Goal: Check status: Check status

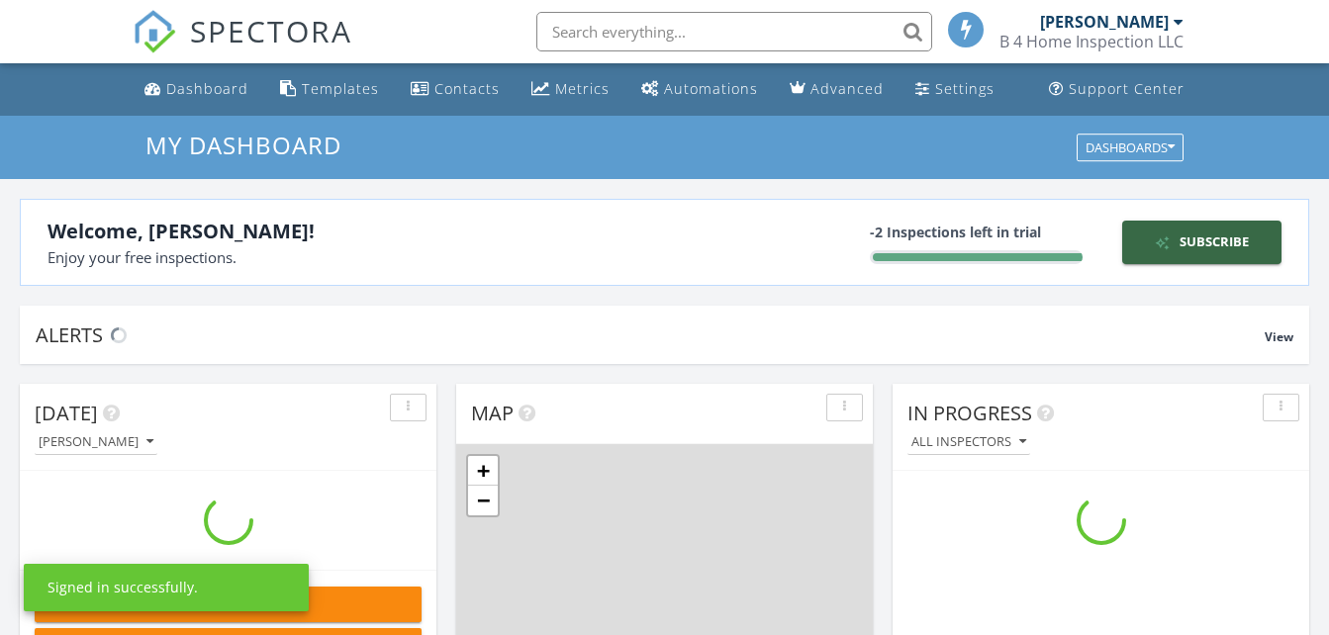
scroll to position [1832, 1360]
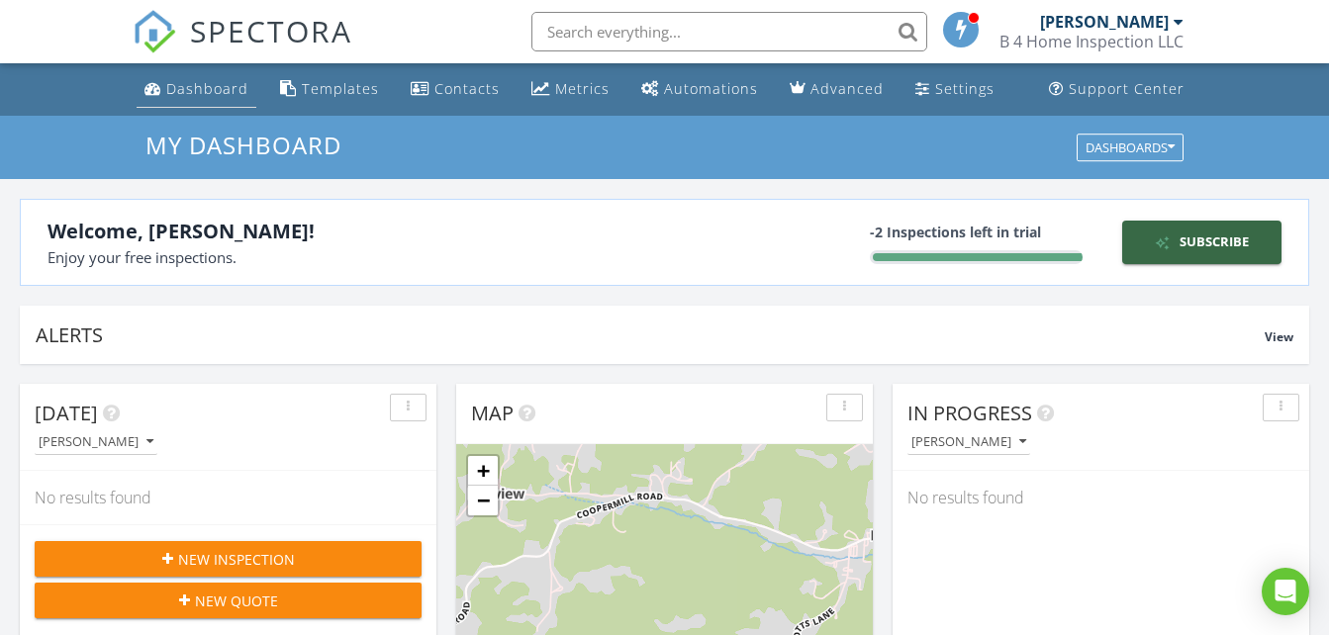
click at [226, 89] on div "Dashboard" at bounding box center [207, 88] width 82 height 19
click at [957, 86] on div "Settings" at bounding box center [964, 88] width 59 height 19
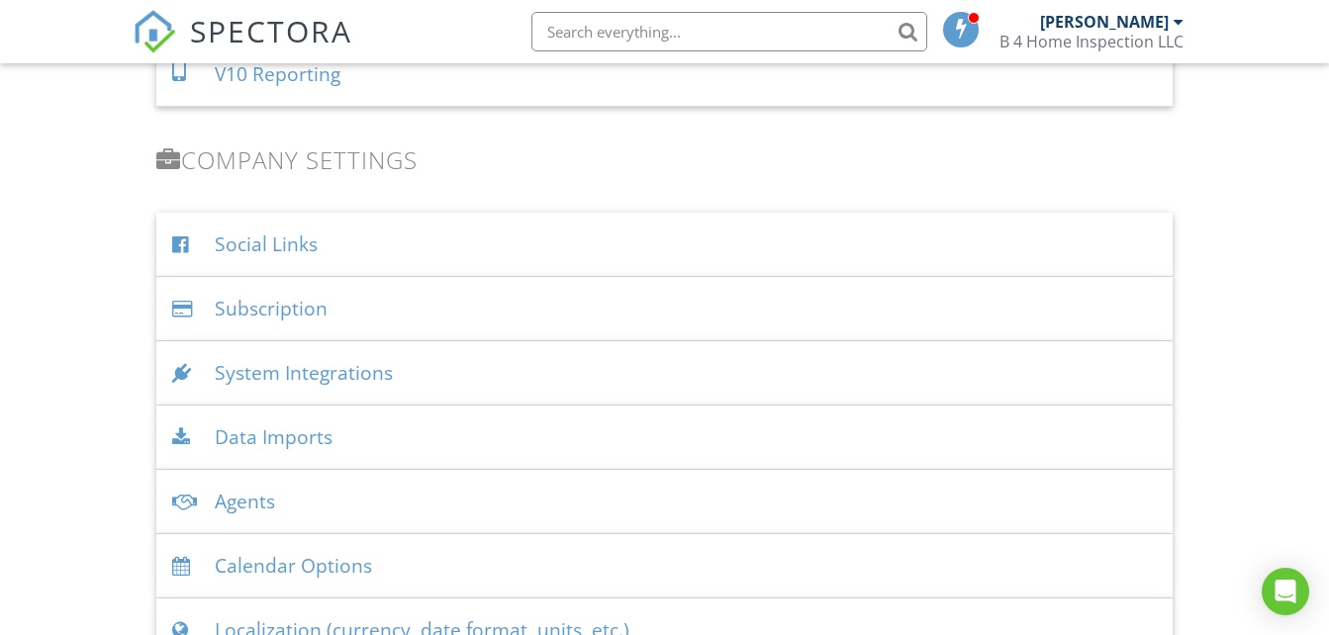
scroll to position [2315, 0]
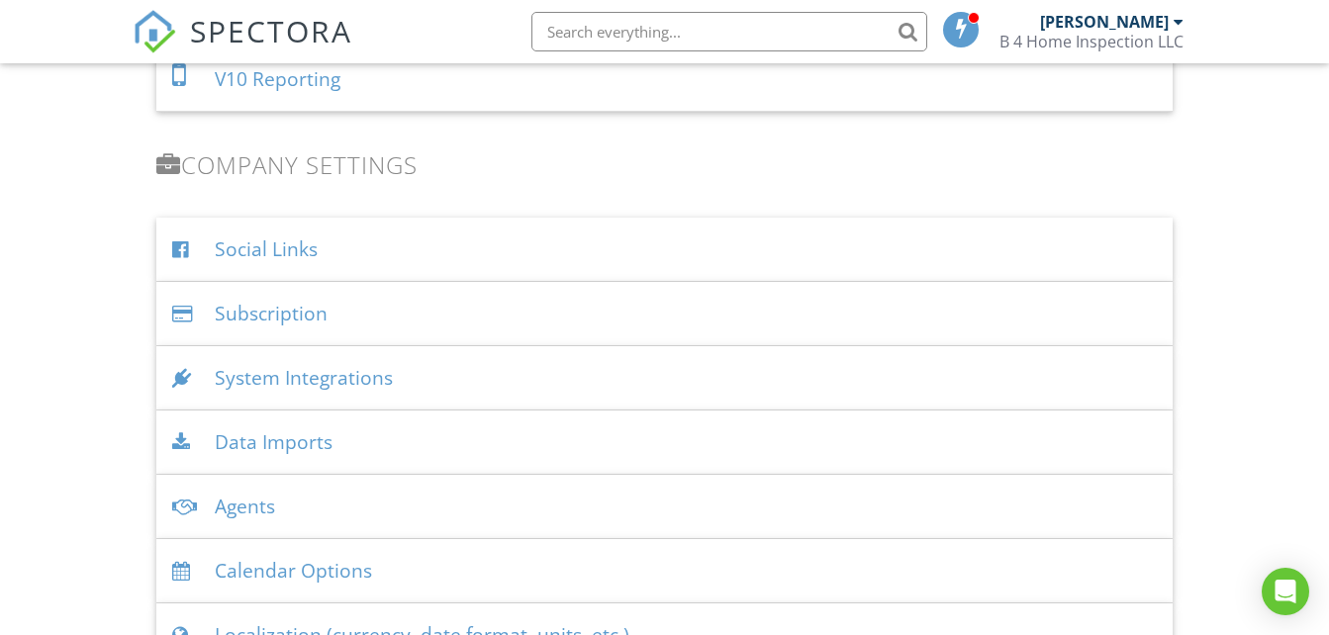
click at [315, 442] on div "Data Imports" at bounding box center [663, 443] width 1015 height 64
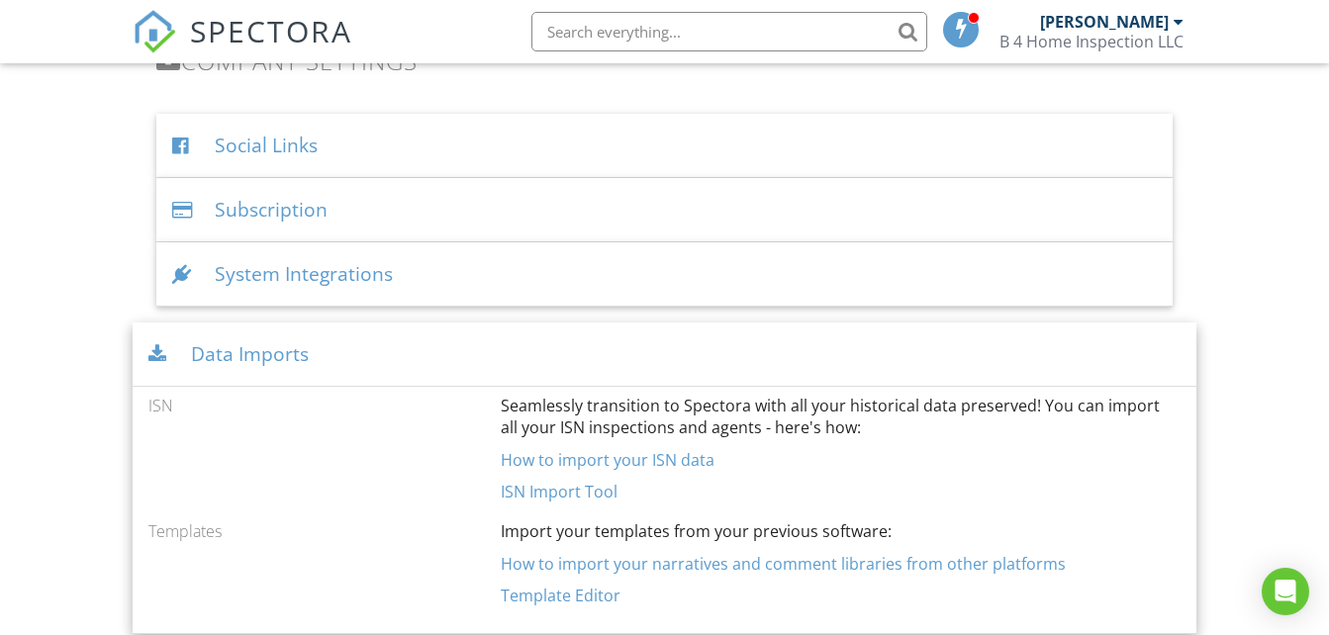
scroll to position [2382, 0]
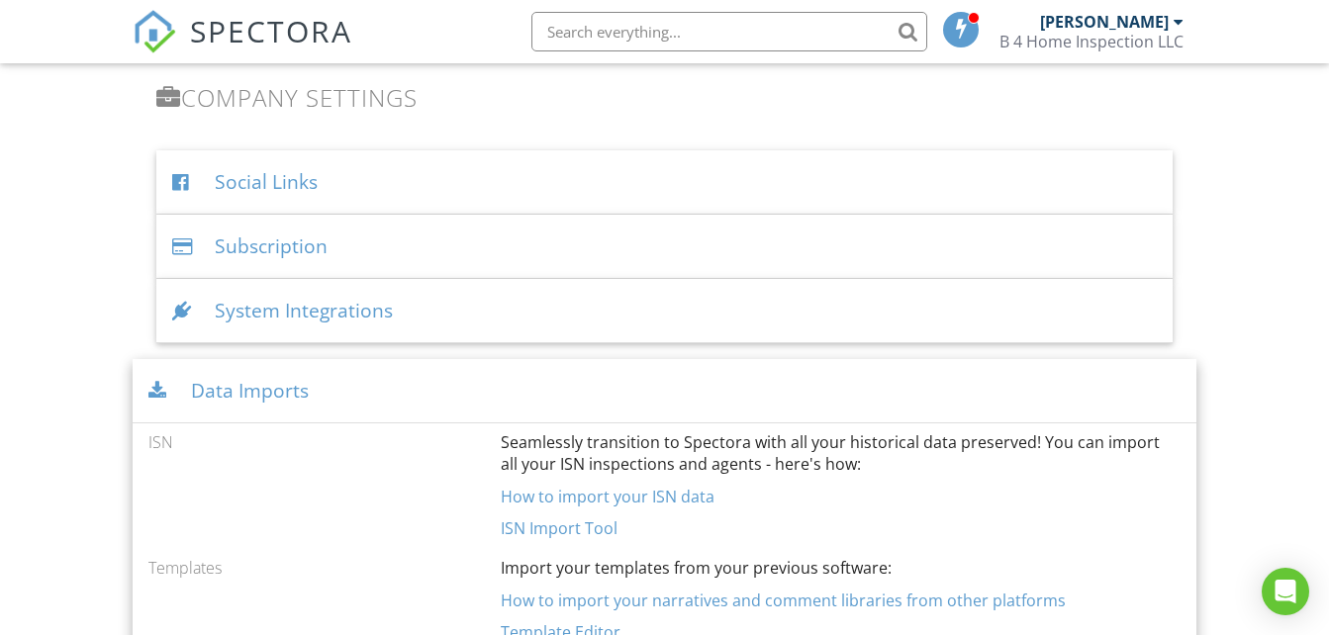
click at [291, 393] on div "Data Imports" at bounding box center [664, 391] width 1063 height 64
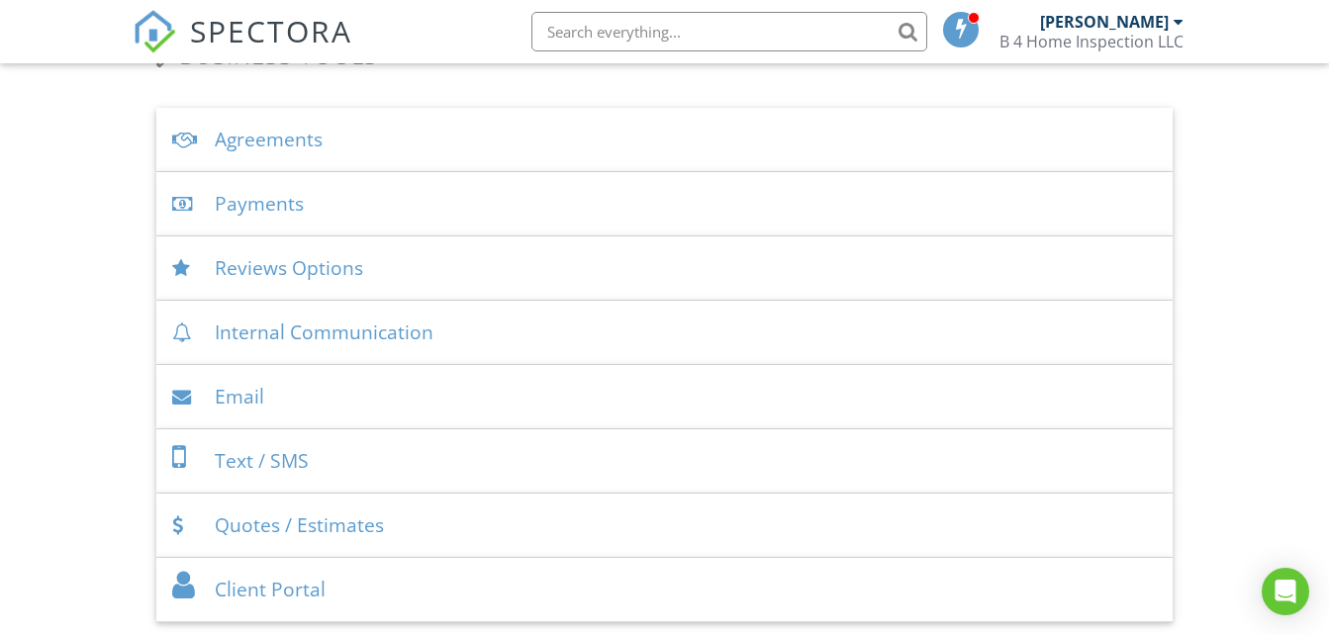
scroll to position [671, 0]
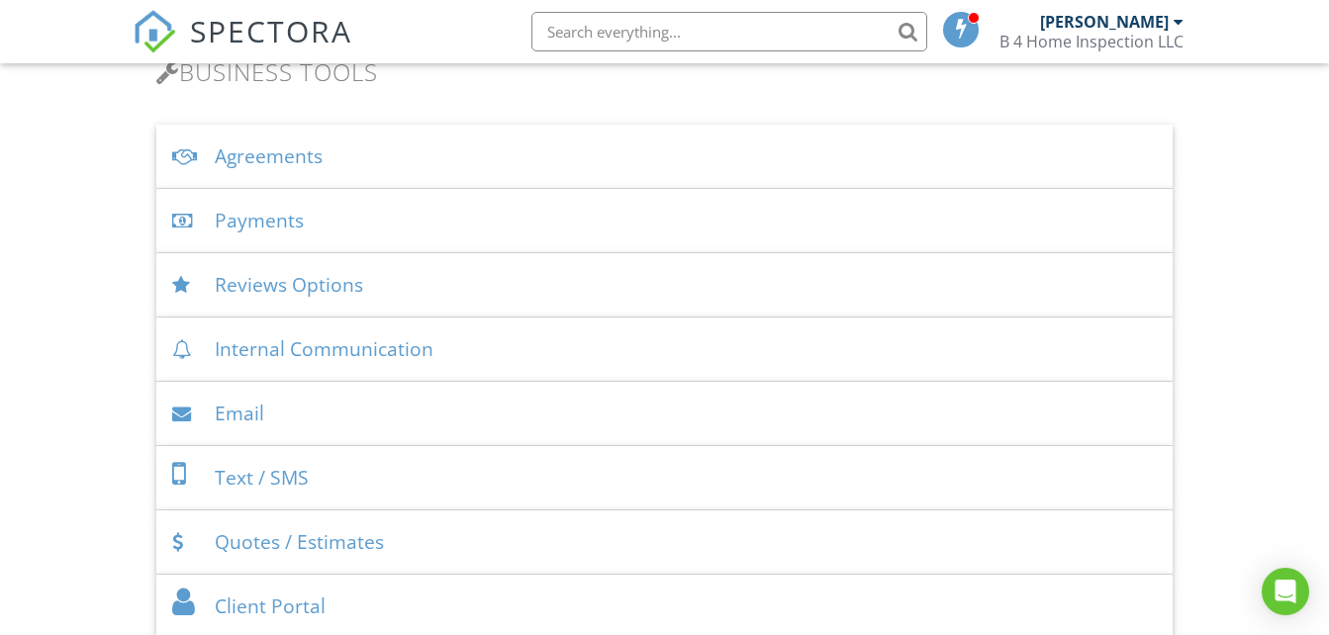
click at [299, 222] on div "Payments" at bounding box center [663, 221] width 1015 height 64
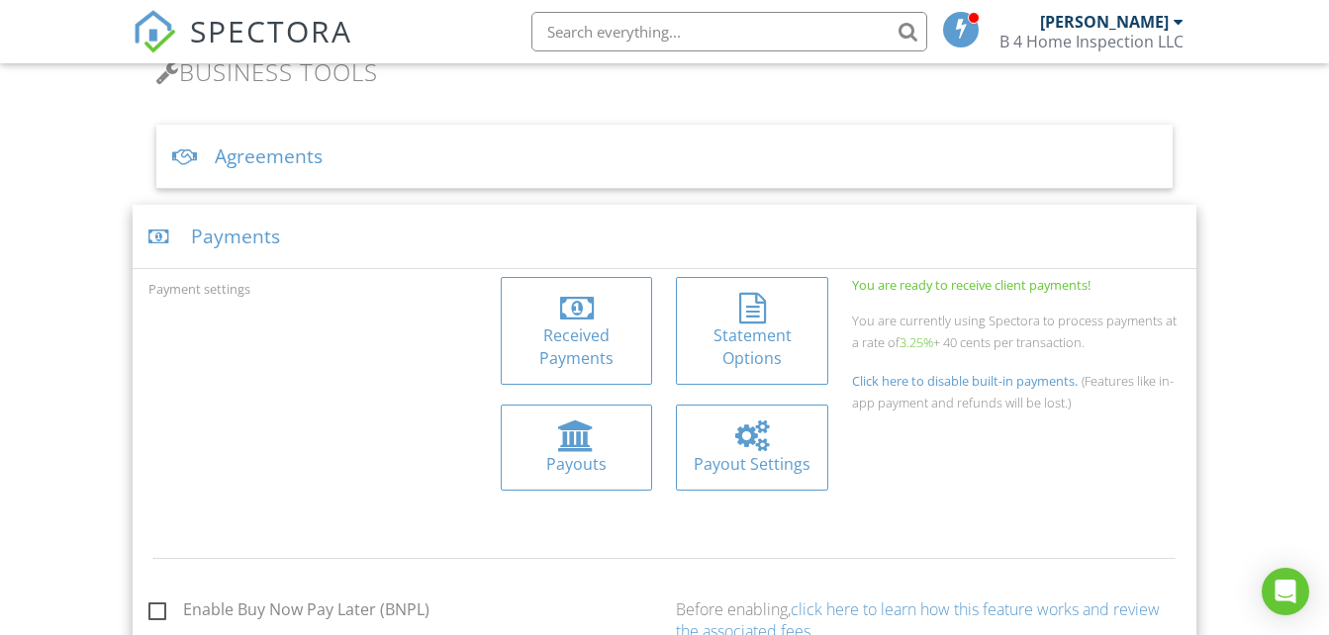
click at [613, 334] on div "Received Payments" at bounding box center [577, 347] width 121 height 45
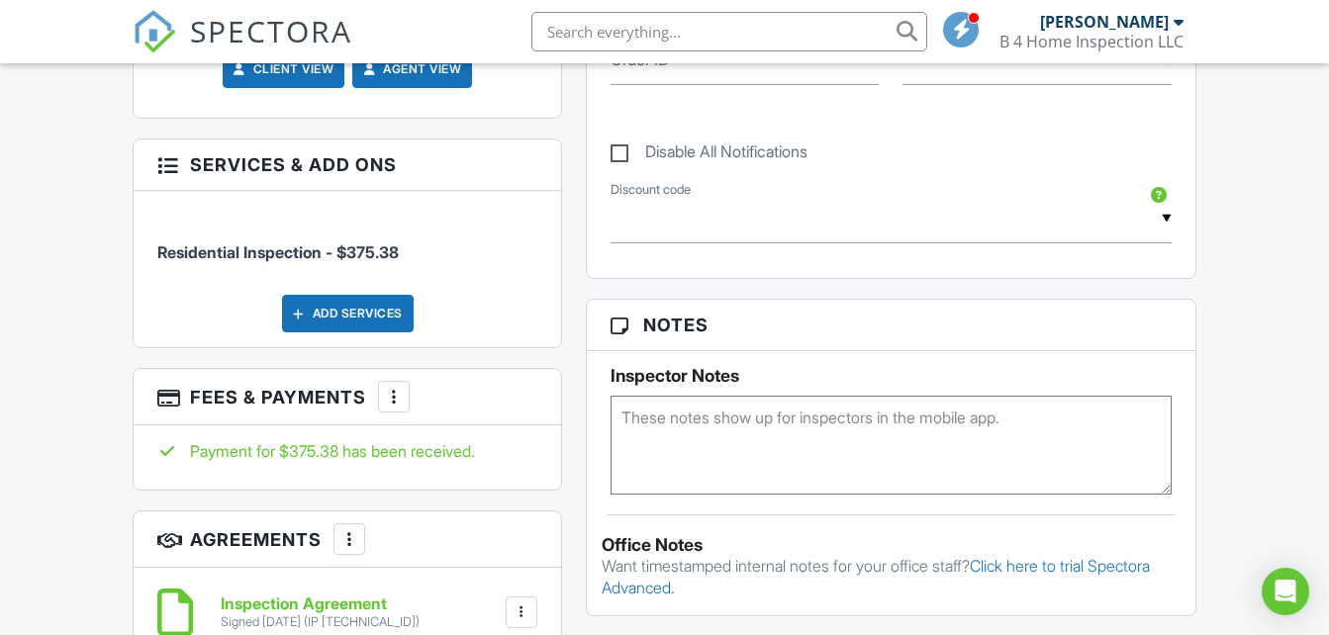
scroll to position [1076, 0]
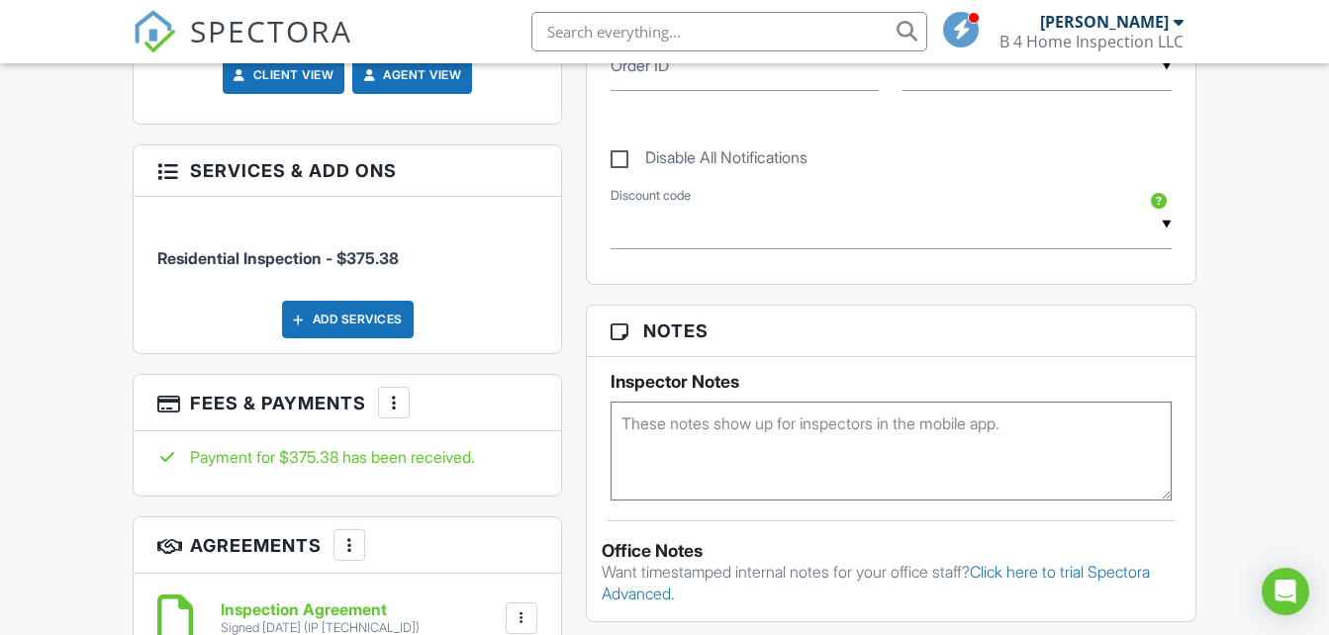
click at [397, 401] on div at bounding box center [394, 403] width 20 height 20
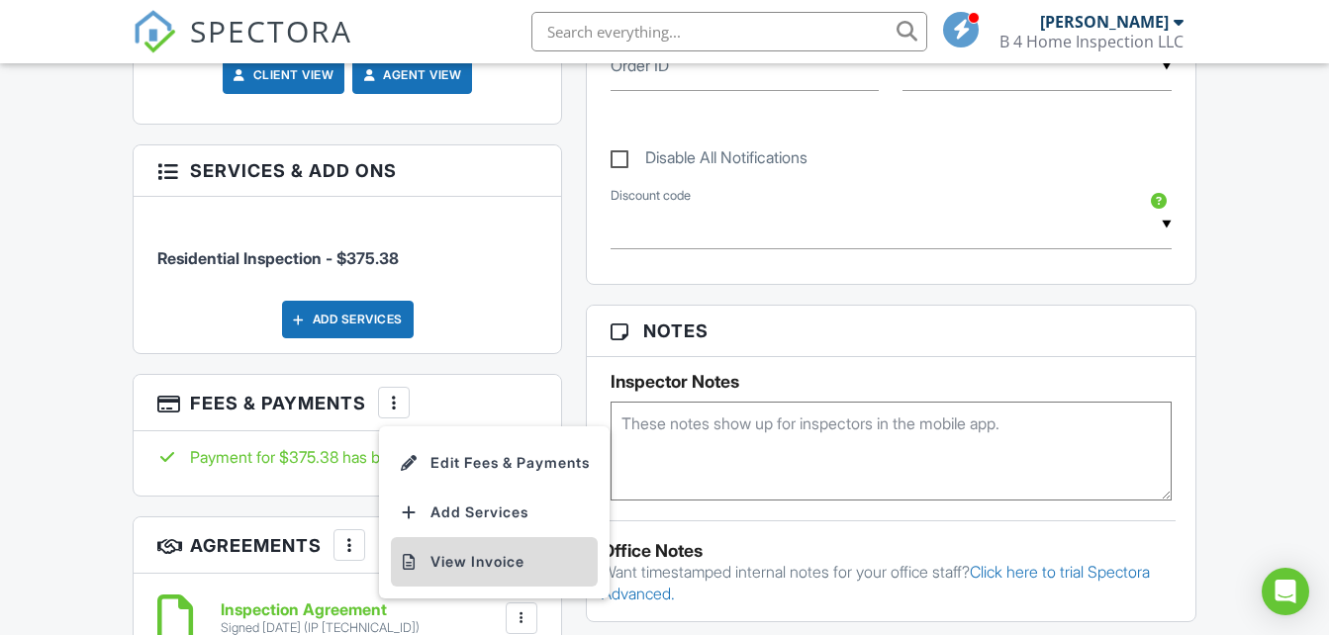
click at [438, 559] on li "View Invoice" at bounding box center [494, 561] width 207 height 49
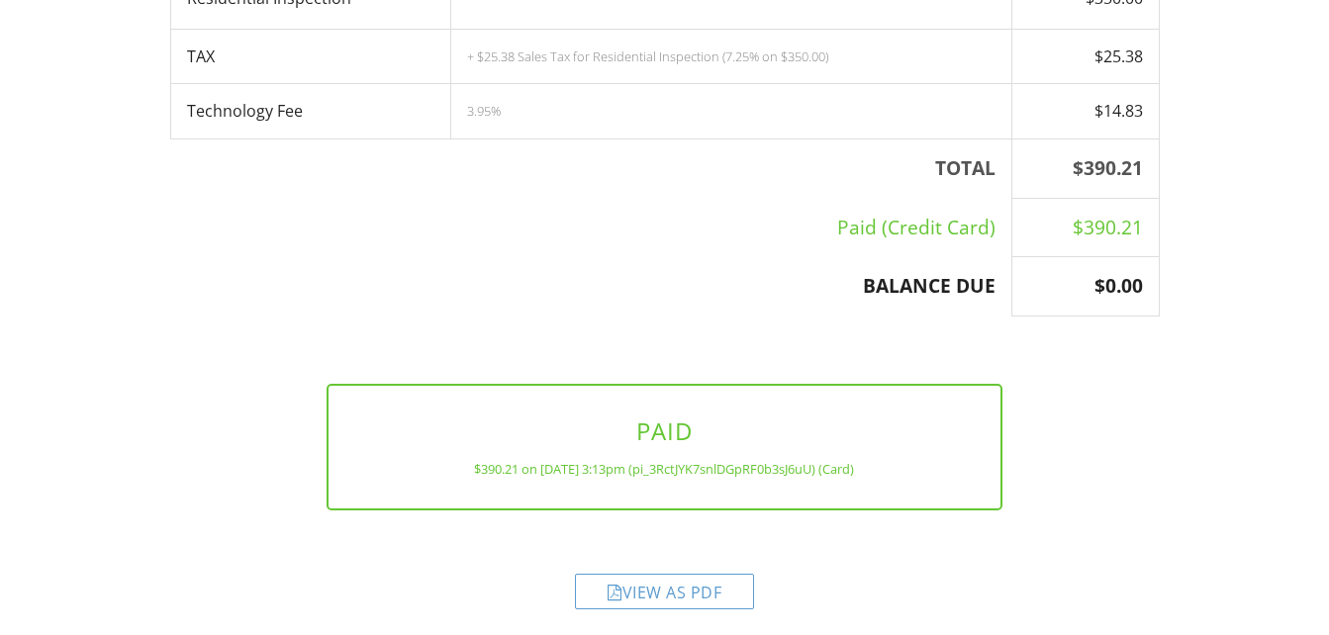
scroll to position [485, 0]
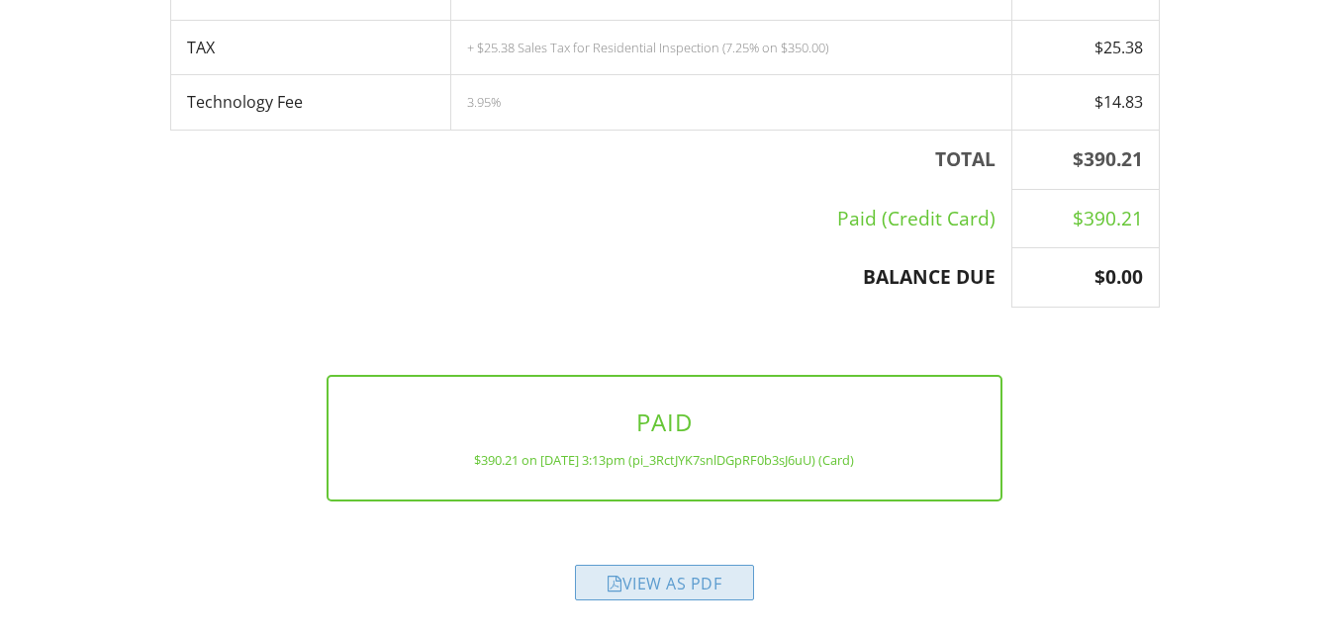
click at [664, 573] on div "View as PDF" at bounding box center [664, 583] width 179 height 36
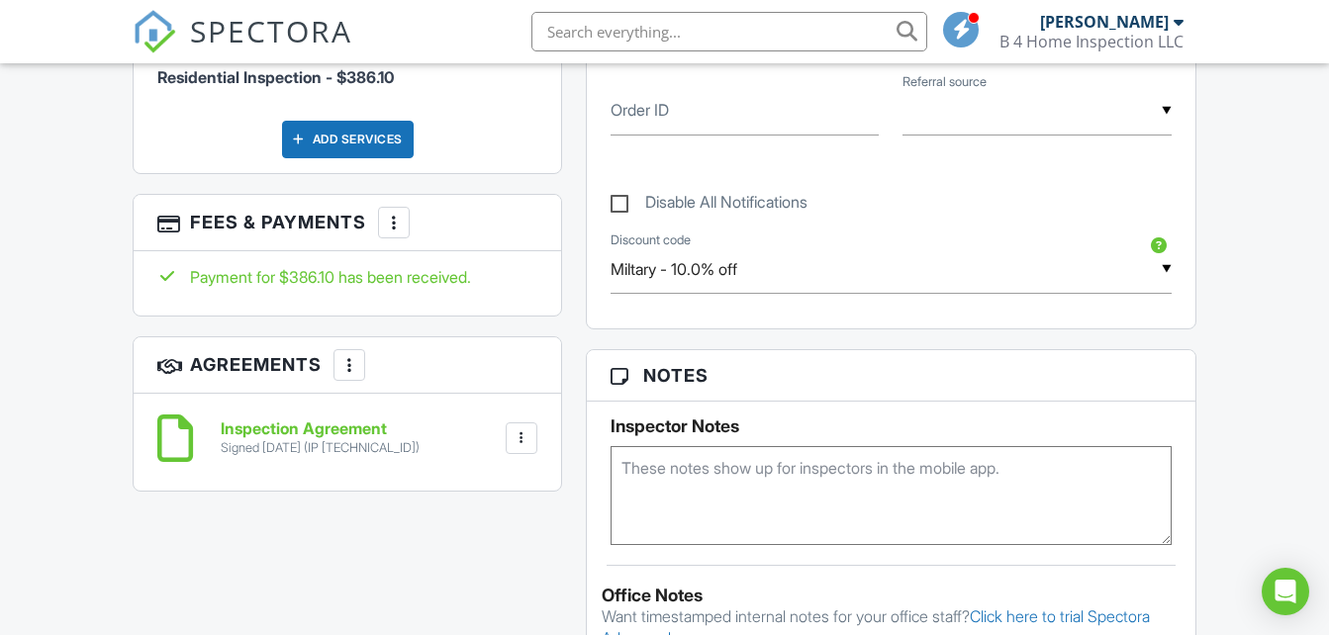
scroll to position [1037, 0]
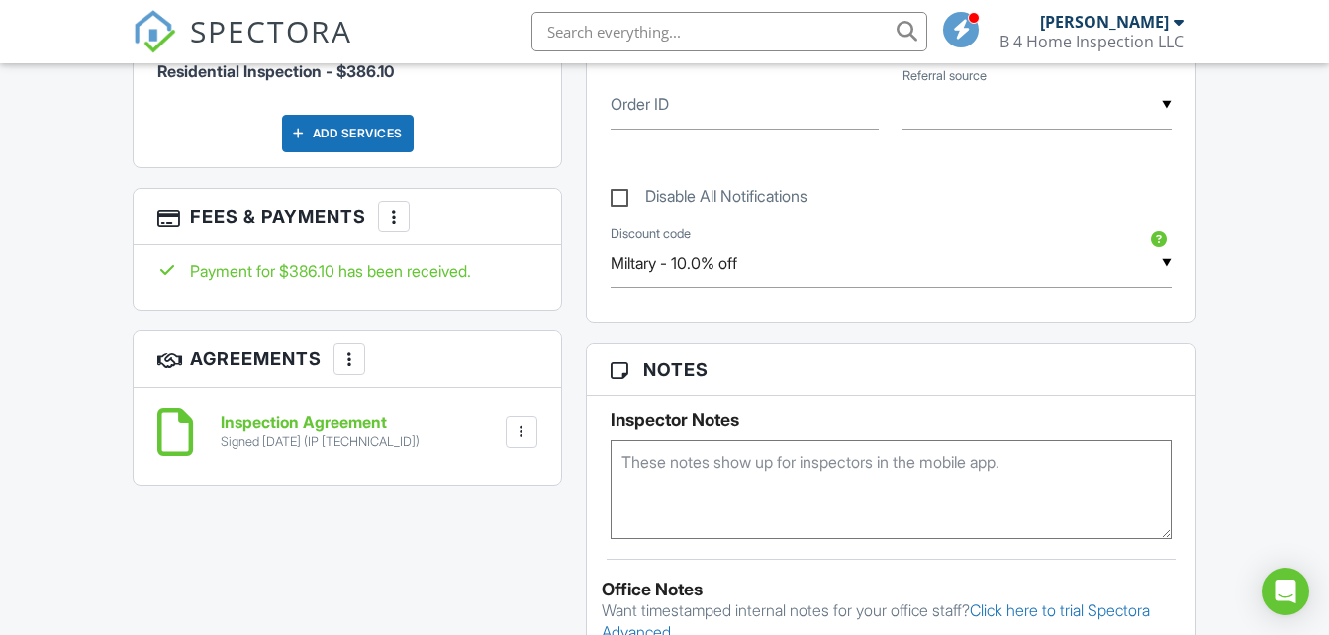
click at [398, 221] on div at bounding box center [394, 217] width 20 height 20
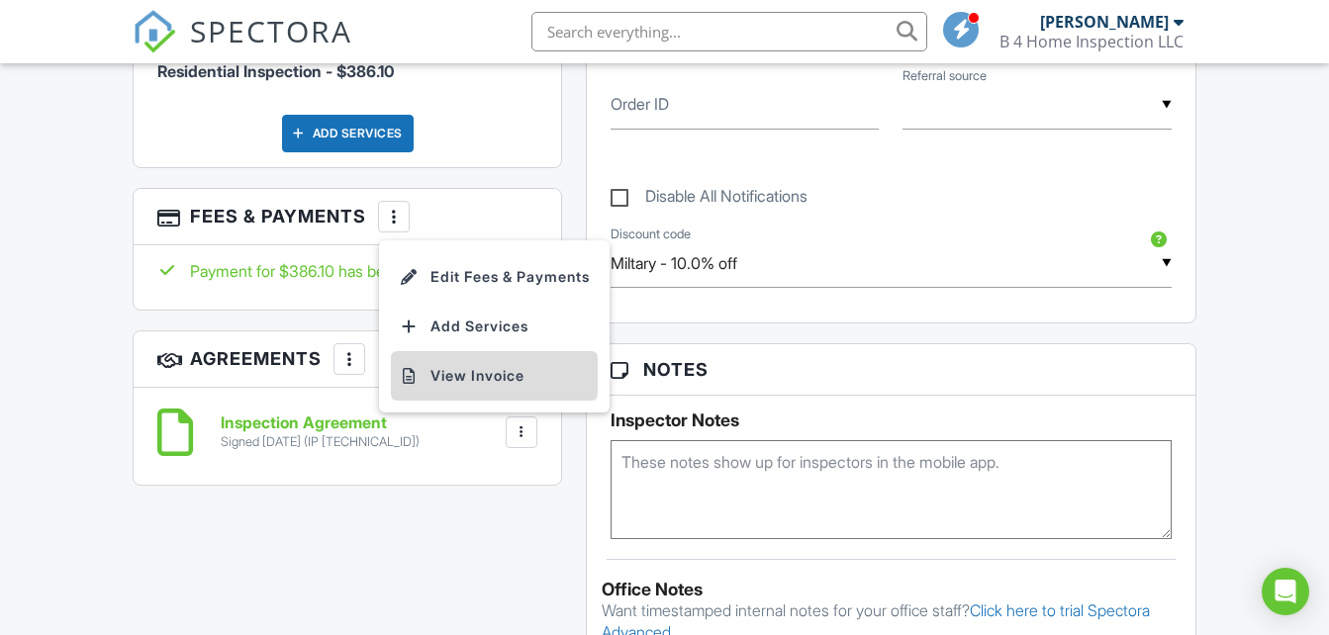
click at [449, 371] on li "View Invoice" at bounding box center [494, 375] width 207 height 49
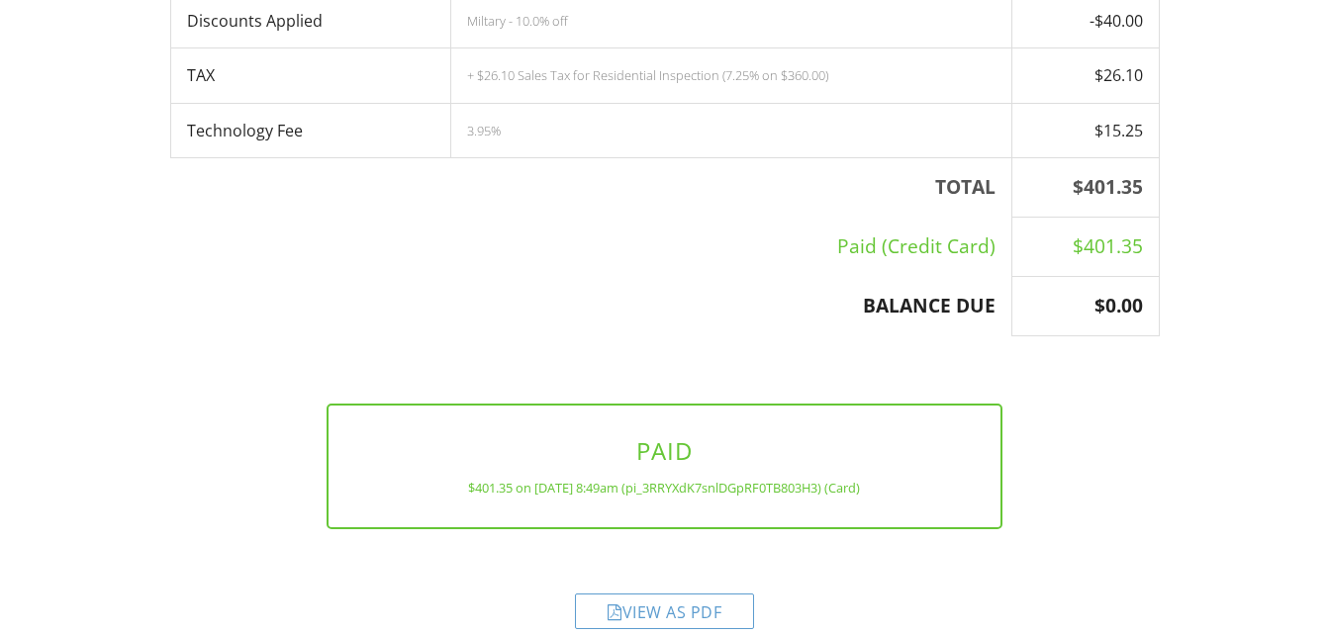
scroll to position [572, 0]
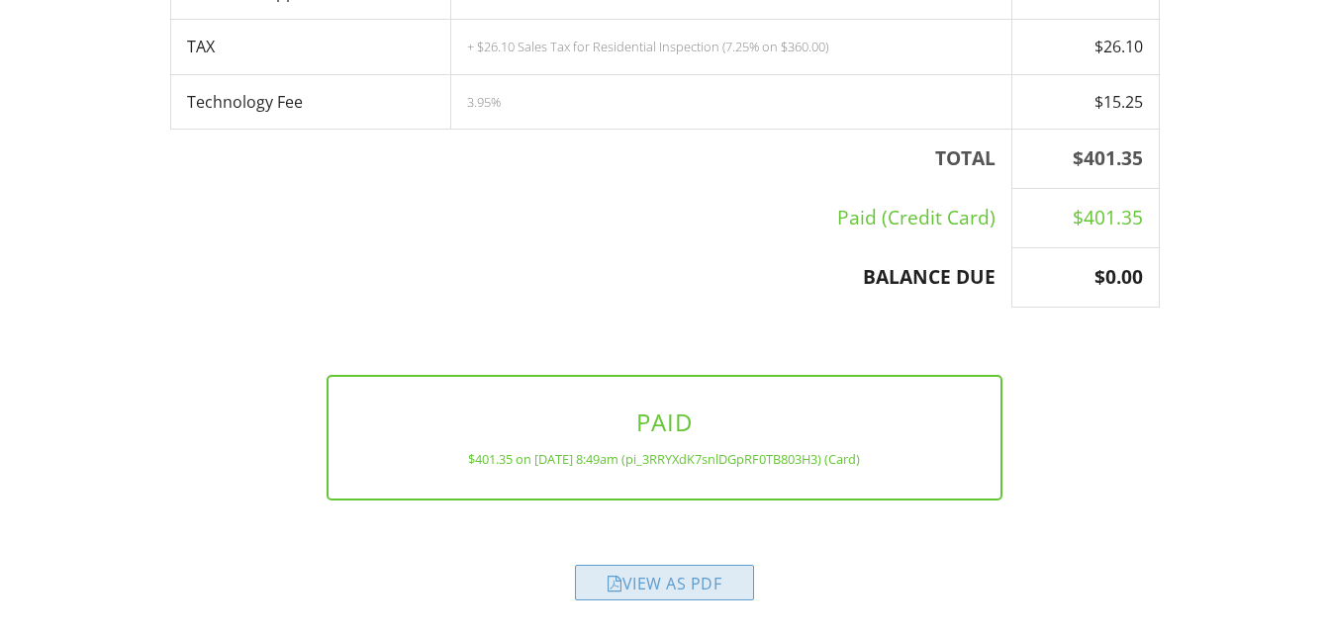
click at [693, 584] on div "View as PDF" at bounding box center [664, 583] width 179 height 36
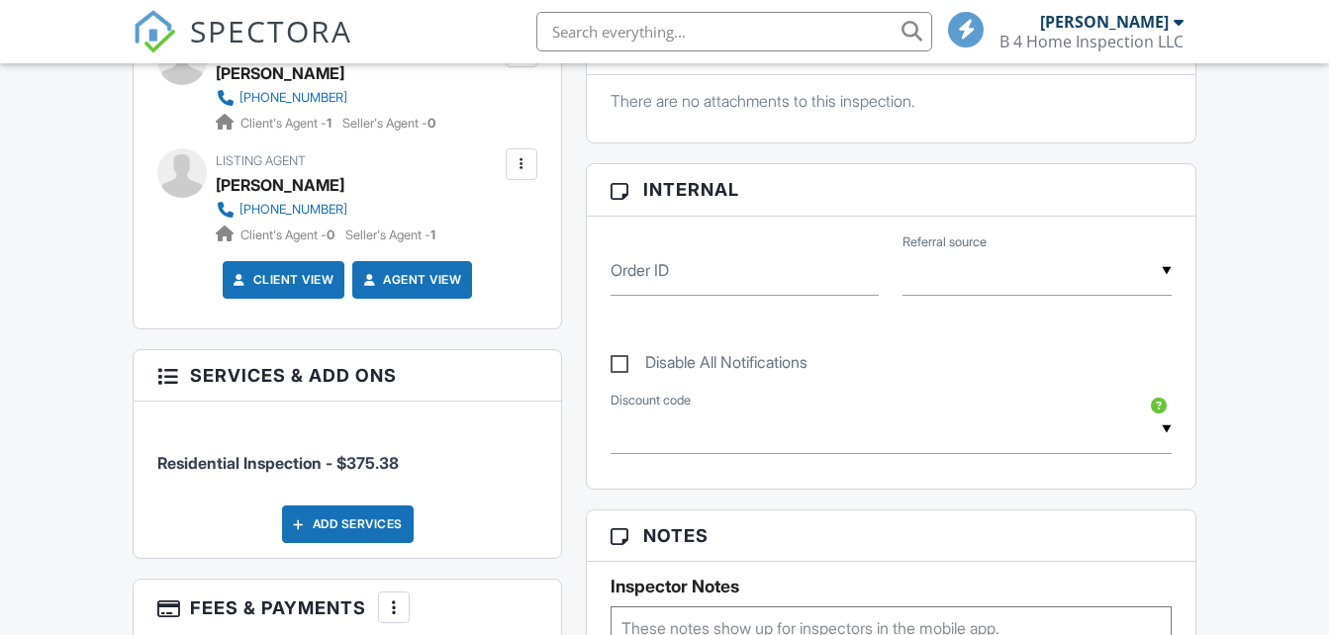
scroll to position [1153, 0]
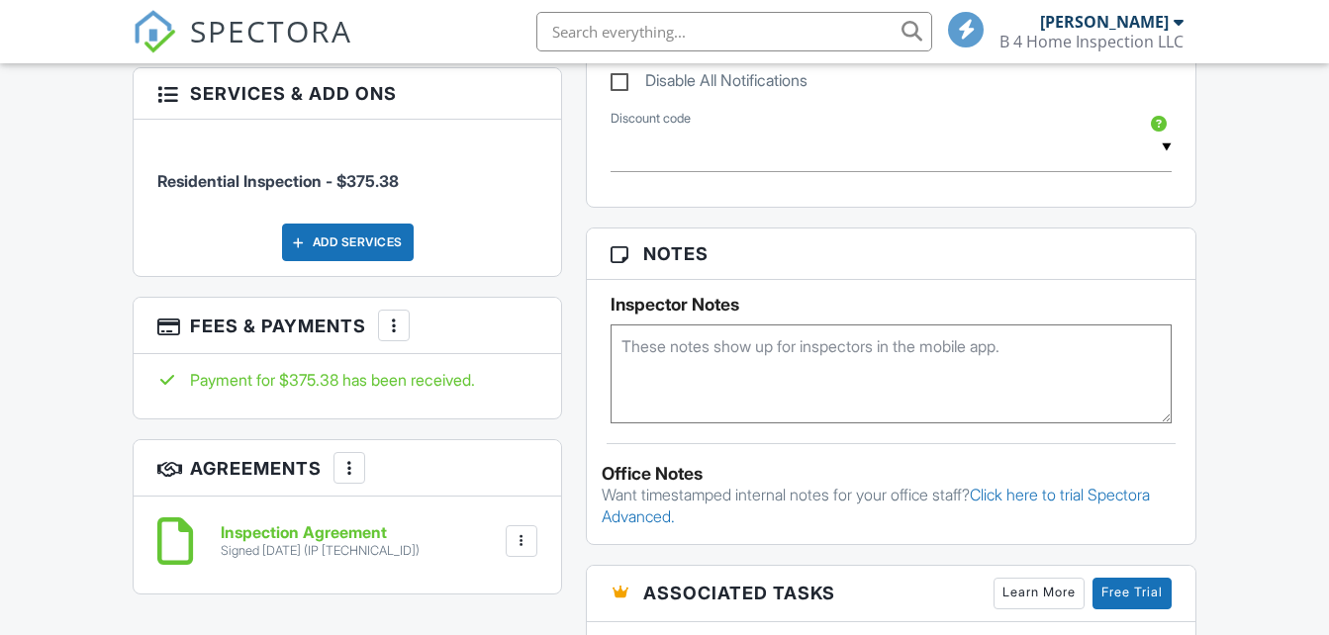
click at [394, 338] on div "More" at bounding box center [394, 326] width 32 height 32
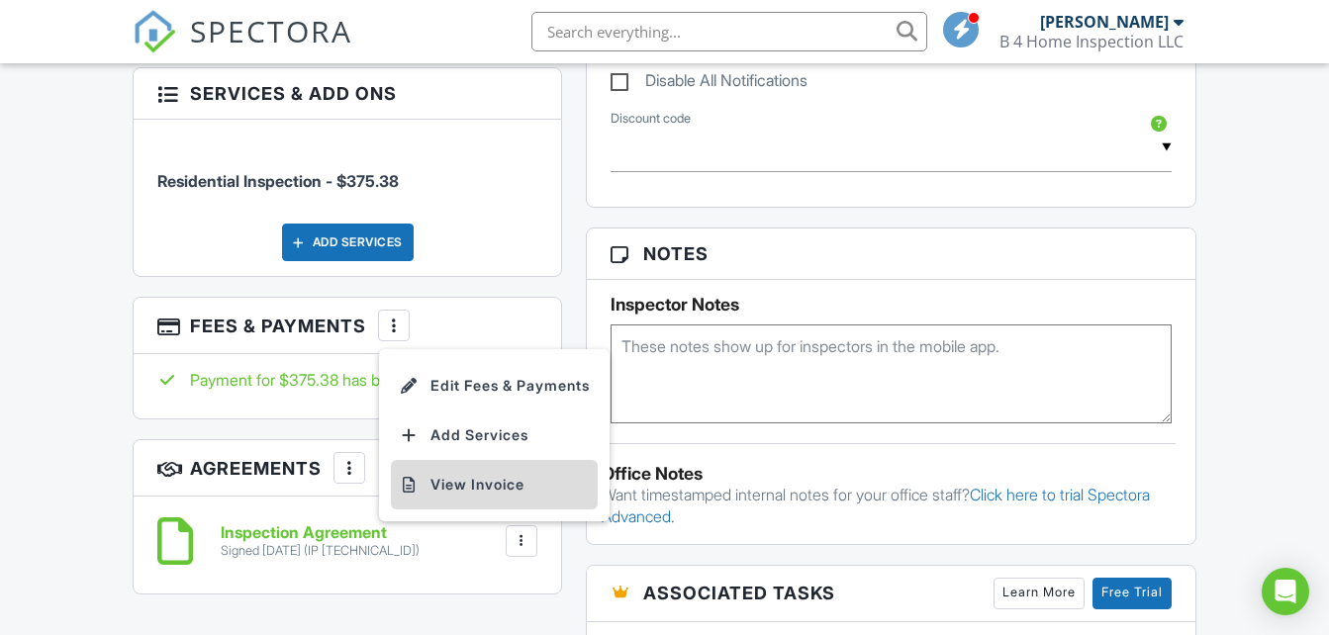
click at [447, 485] on li "View Invoice" at bounding box center [494, 484] width 207 height 49
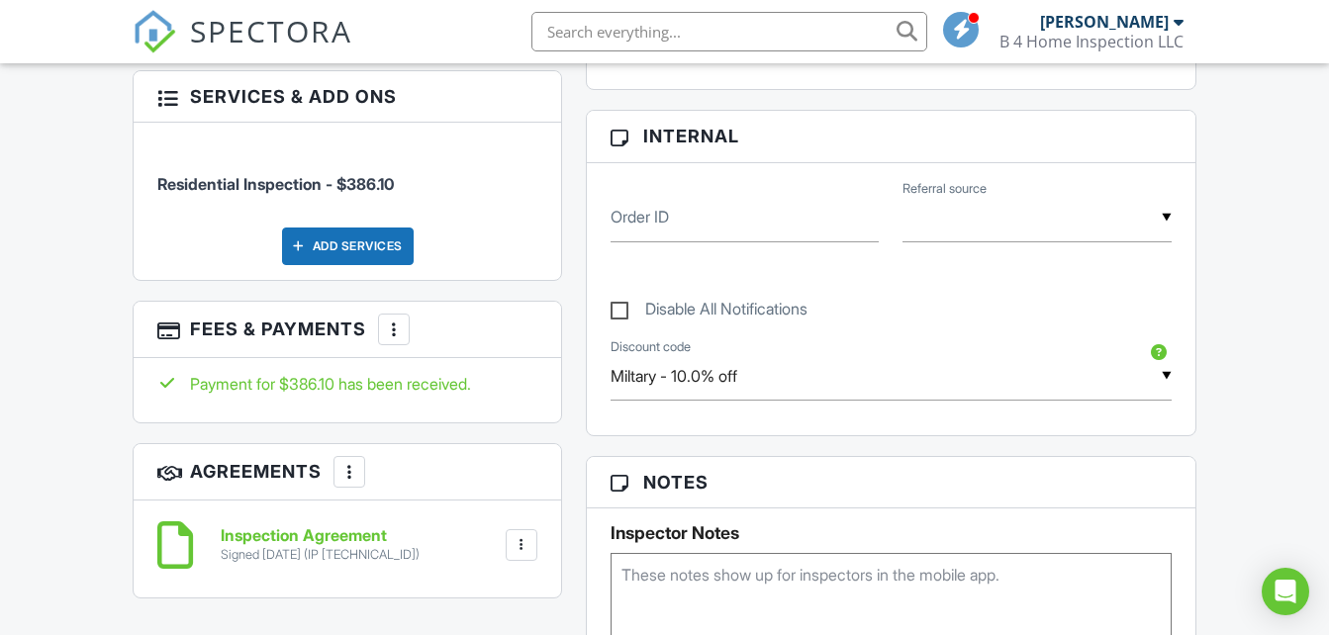
scroll to position [935, 0]
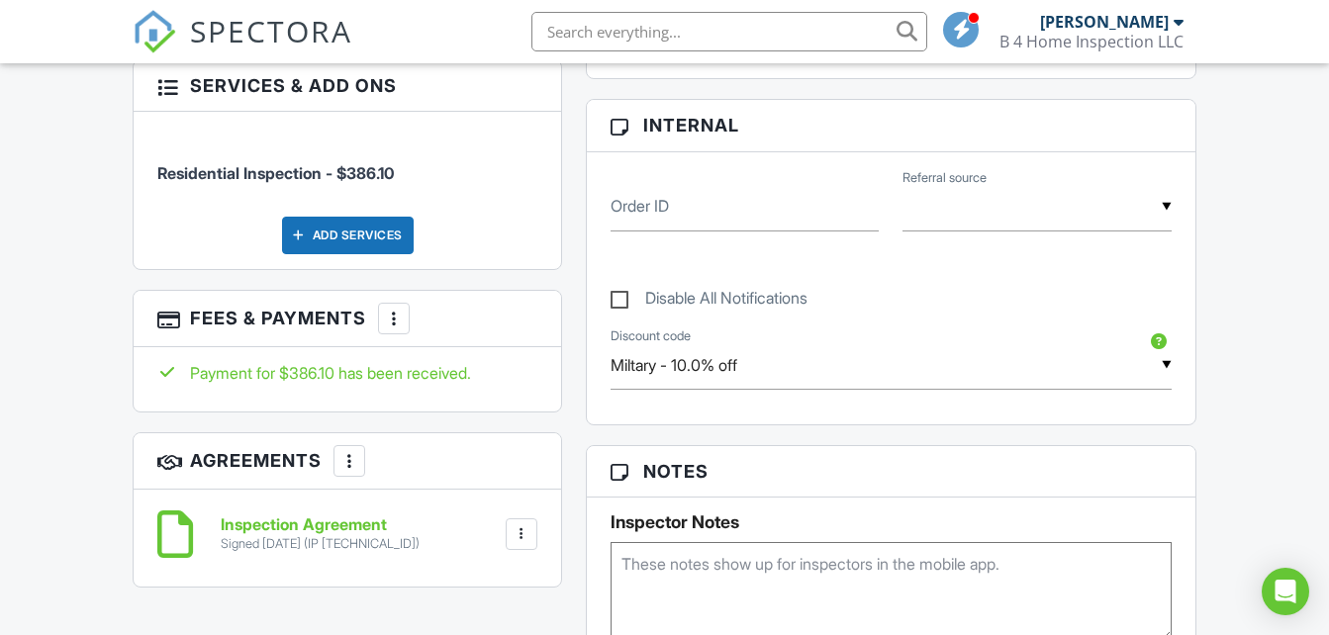
click at [391, 323] on div at bounding box center [394, 319] width 20 height 20
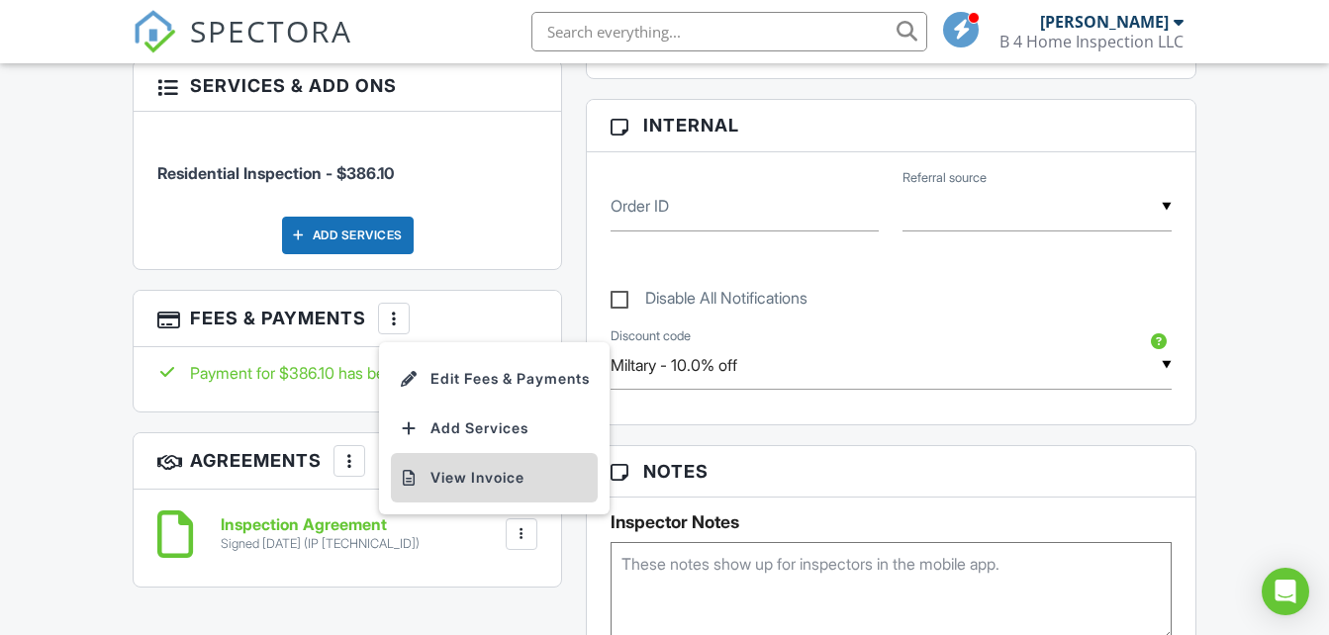
click at [441, 480] on li "View Invoice" at bounding box center [494, 477] width 207 height 49
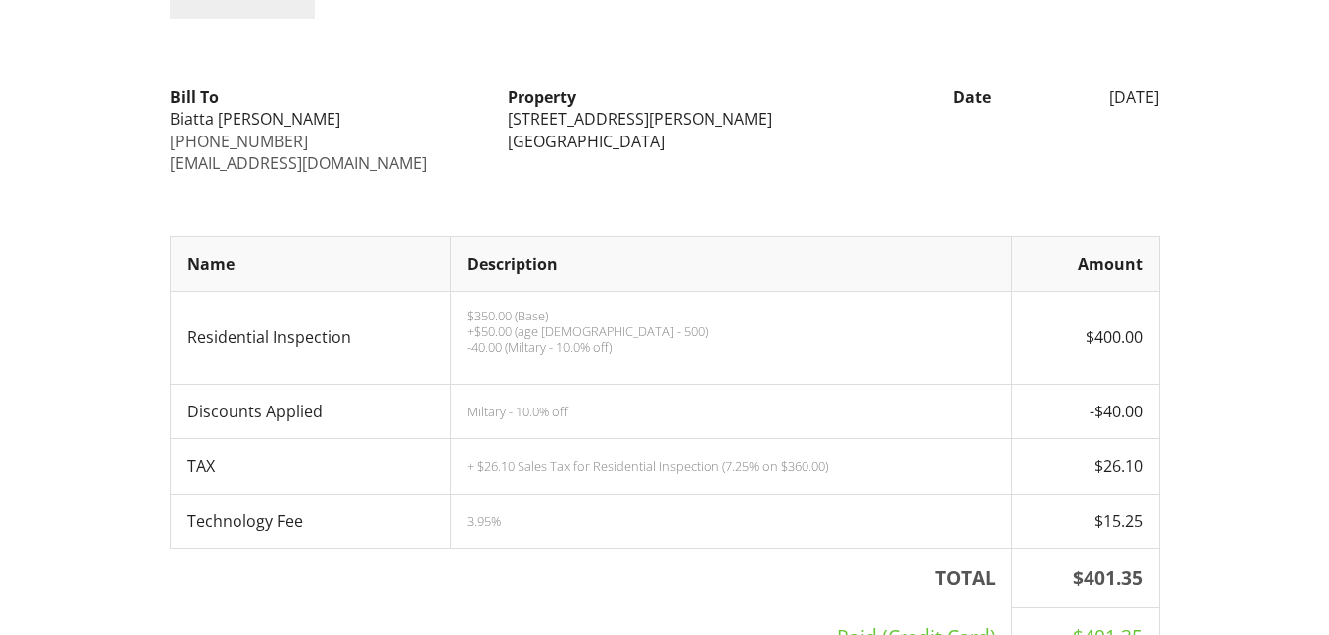
scroll to position [154, 0]
